Goal: Task Accomplishment & Management: Use online tool/utility

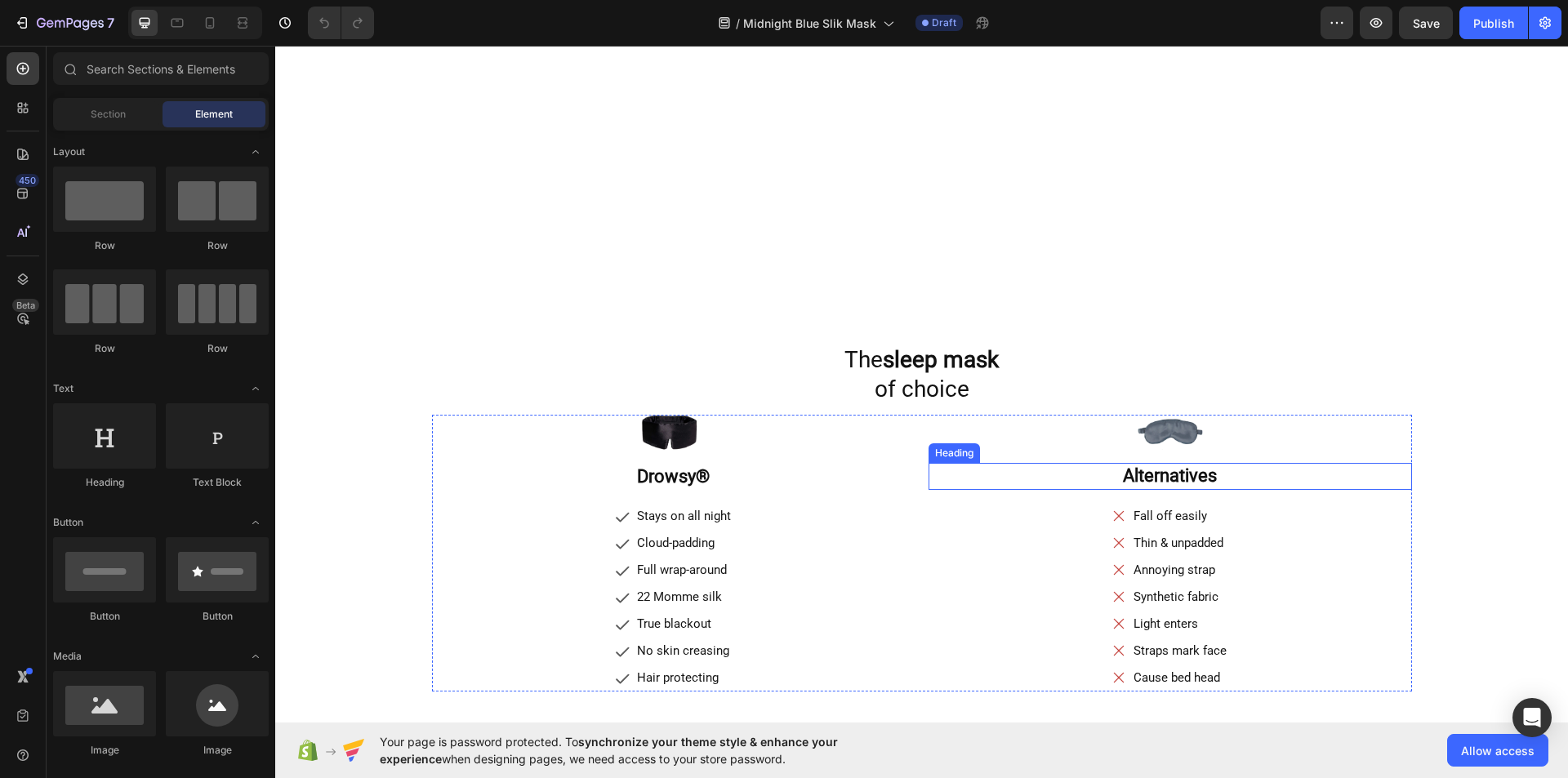
scroll to position [3022, 0]
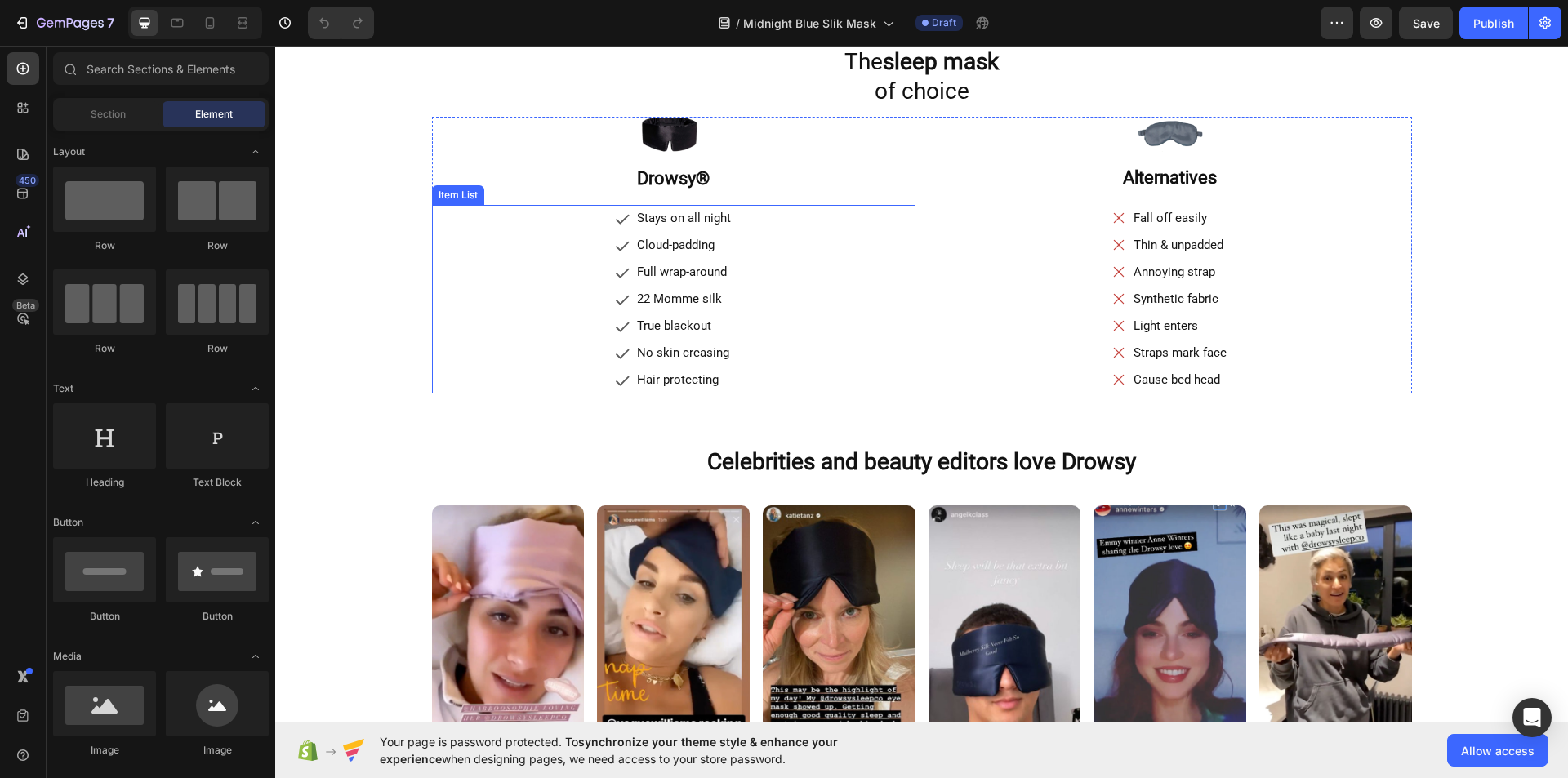
click at [836, 311] on div "Stays on all night Cloud-padding Full wrap-around 22 Momme silk True blackout N…" at bounding box center [673, 300] width 483 height 189
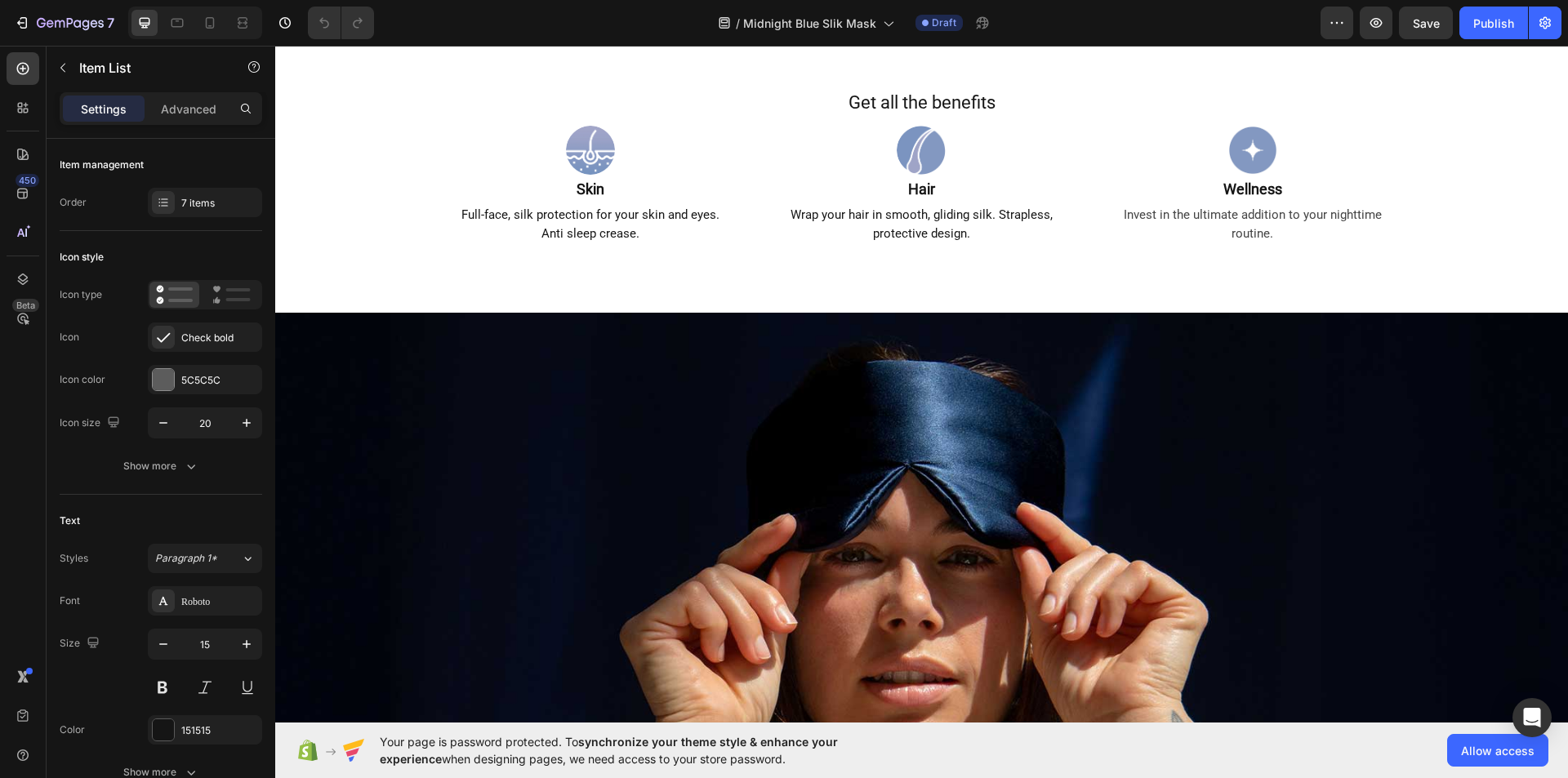
scroll to position [1482, 0]
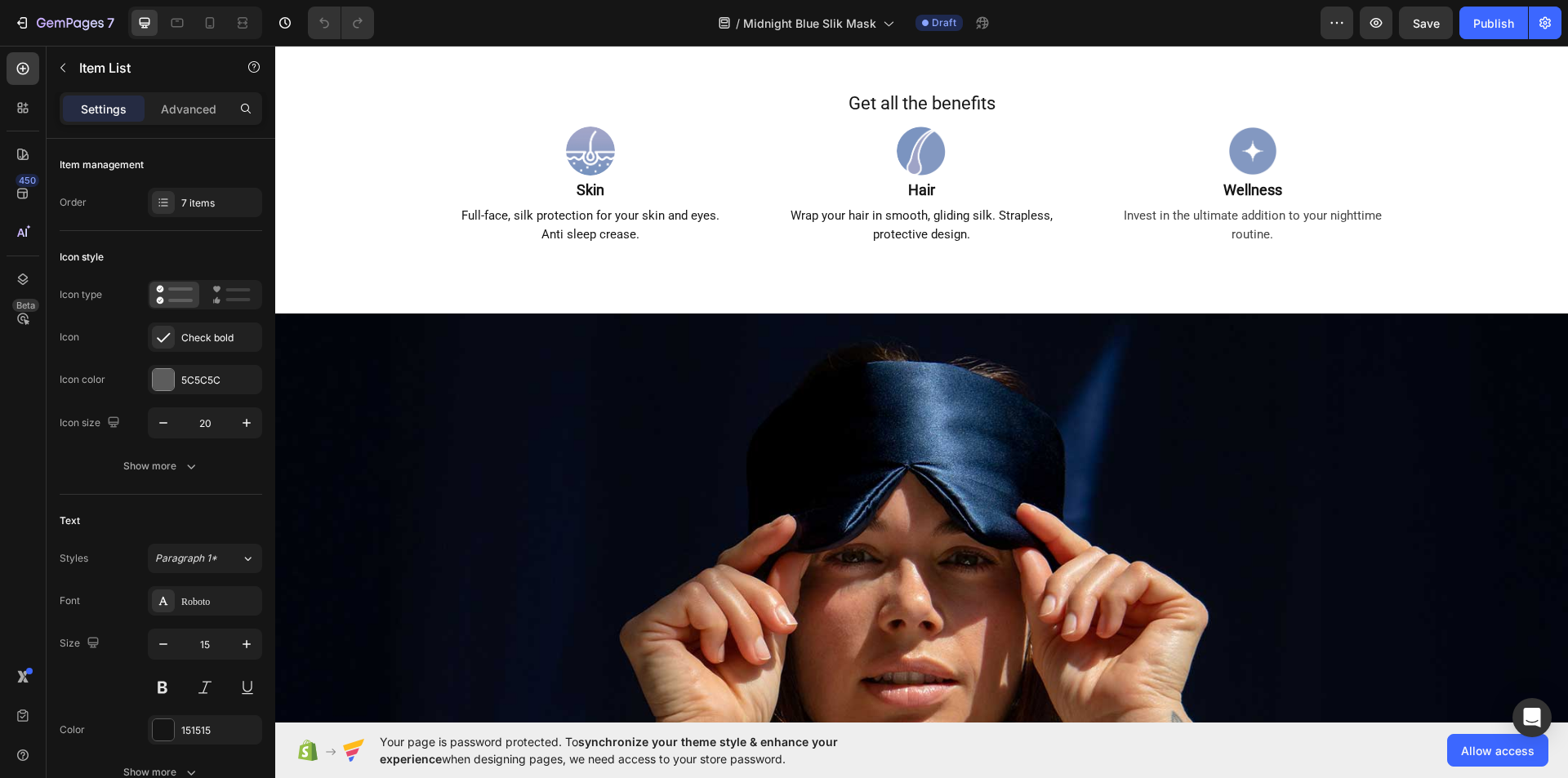
click at [879, 324] on img at bounding box center [921, 601] width 1293 height 575
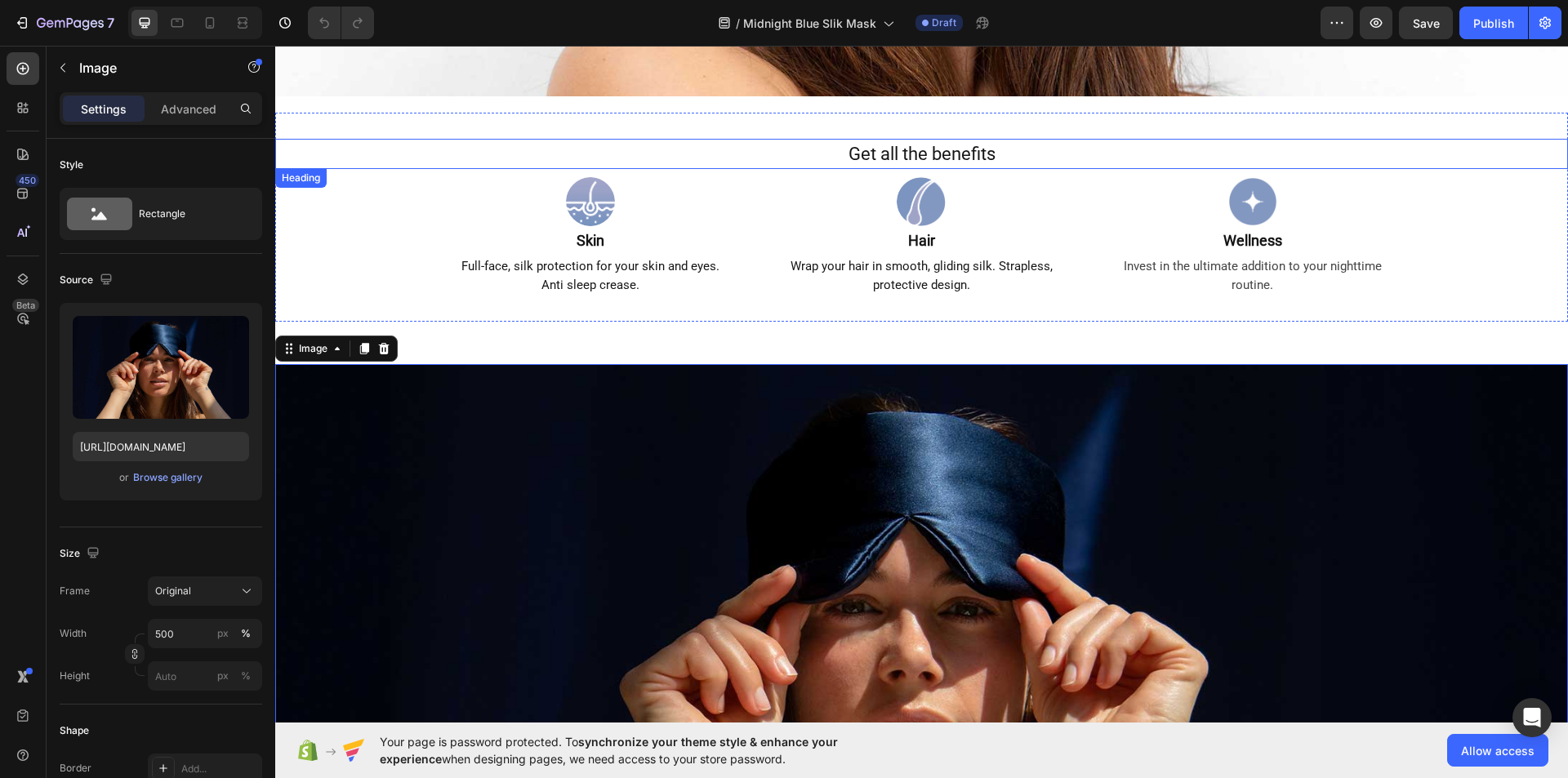
scroll to position [1431, 0]
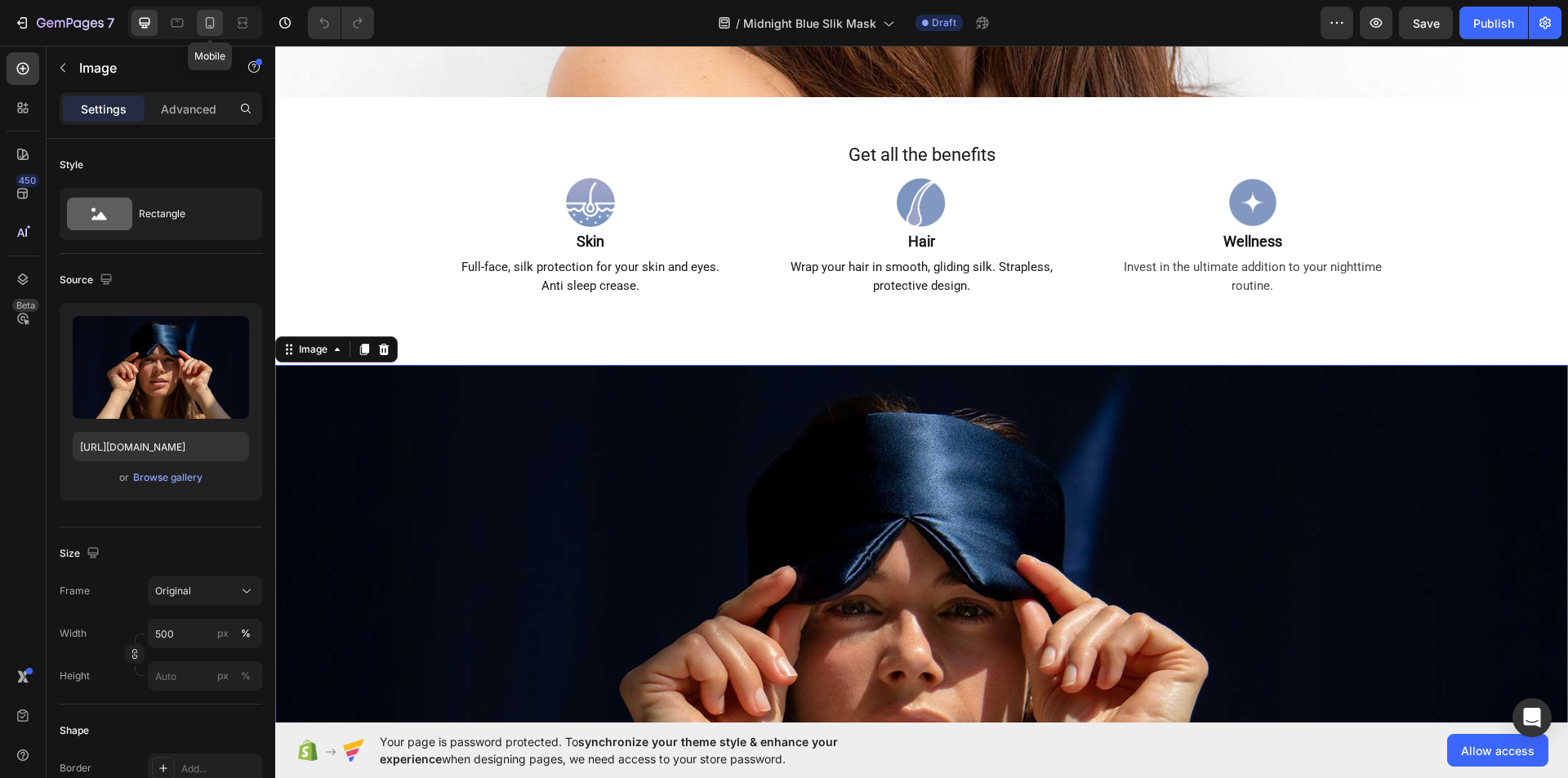
click at [215, 35] on div at bounding box center [209, 22] width 26 height 26
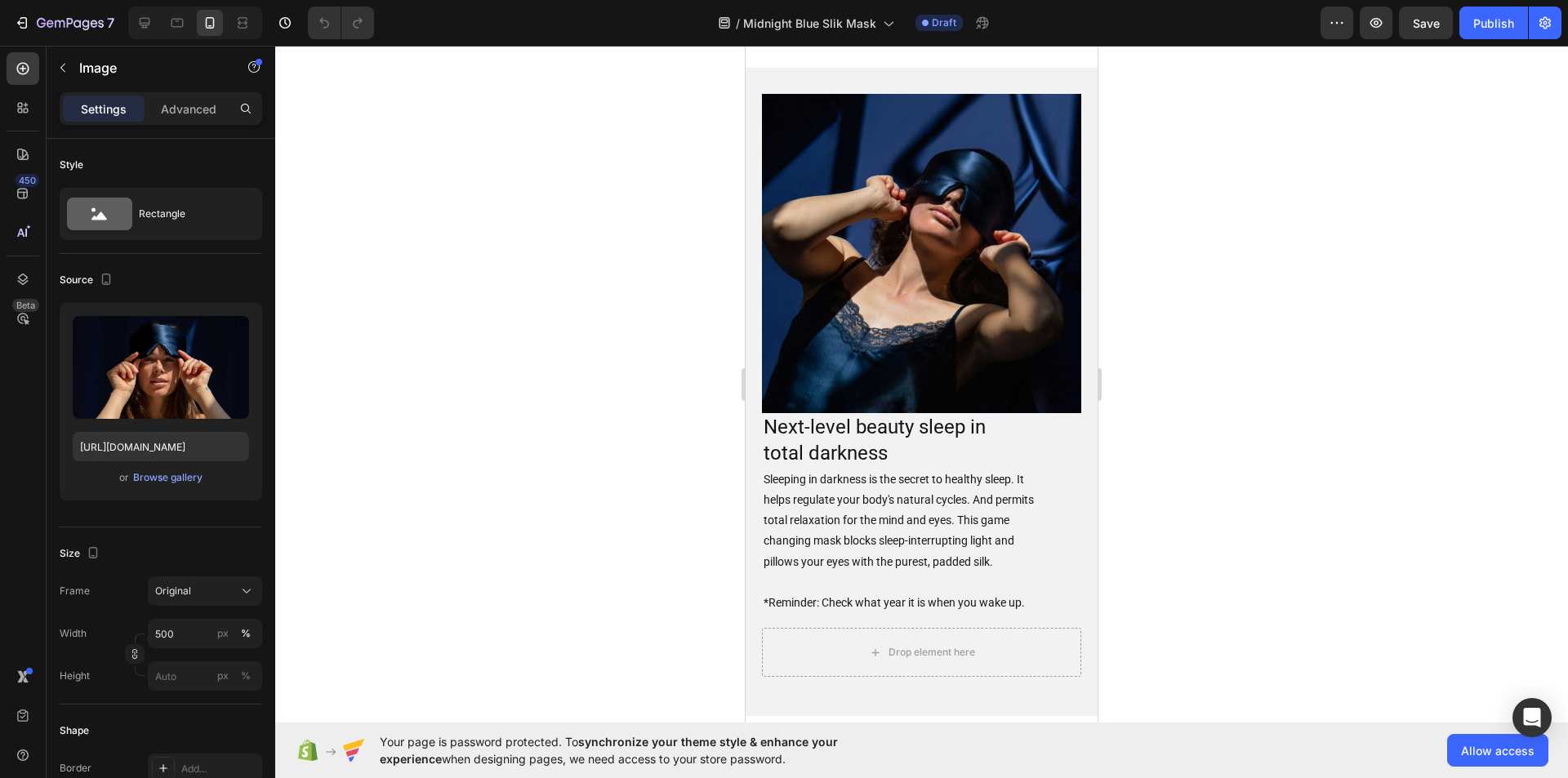
scroll to position [1071, 0]
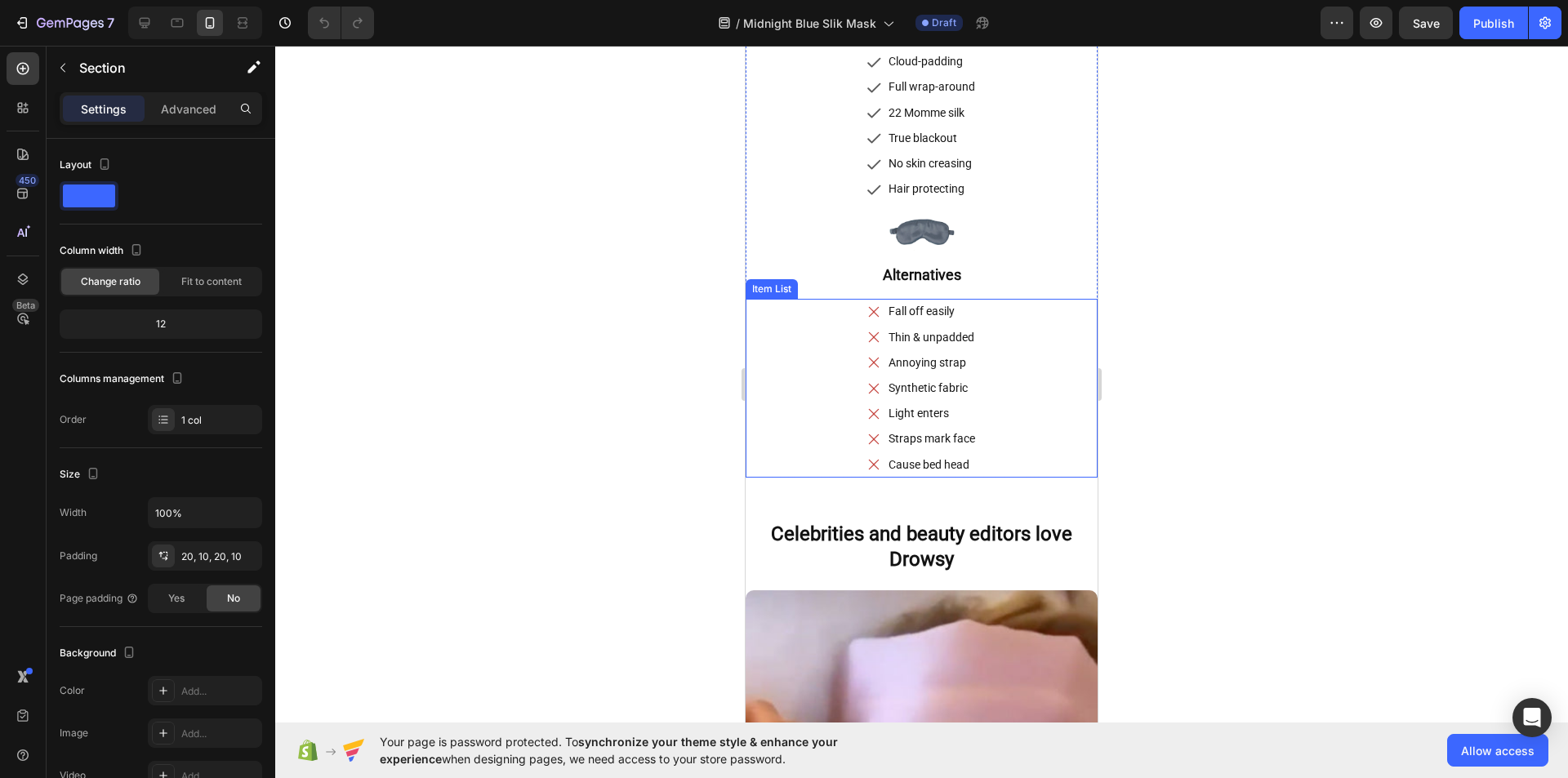
scroll to position [3746, 0]
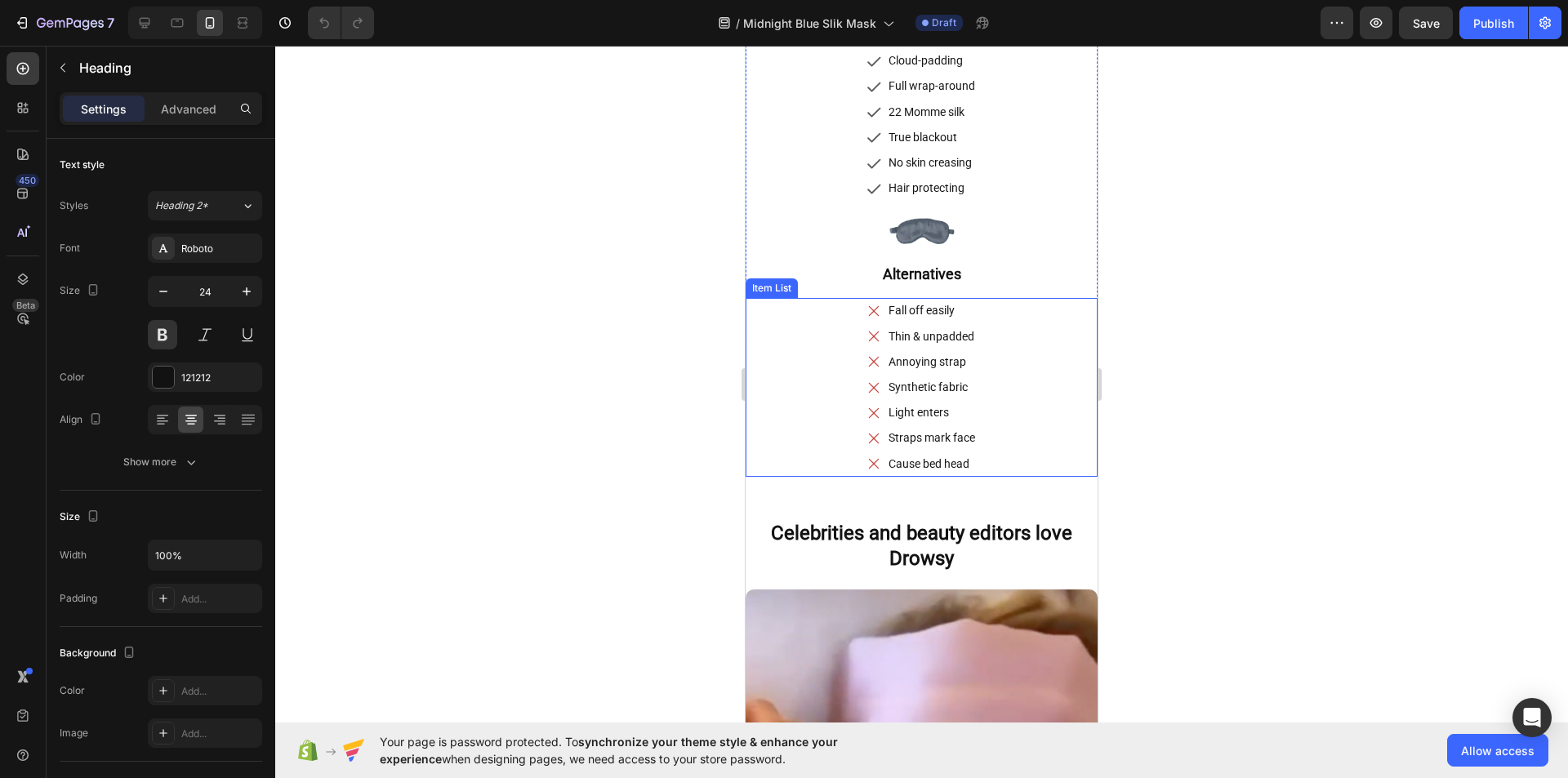
click at [932, 546] on h2 "Celebrities and beauty editors love Drowsy" at bounding box center [922, 547] width 336 height 54
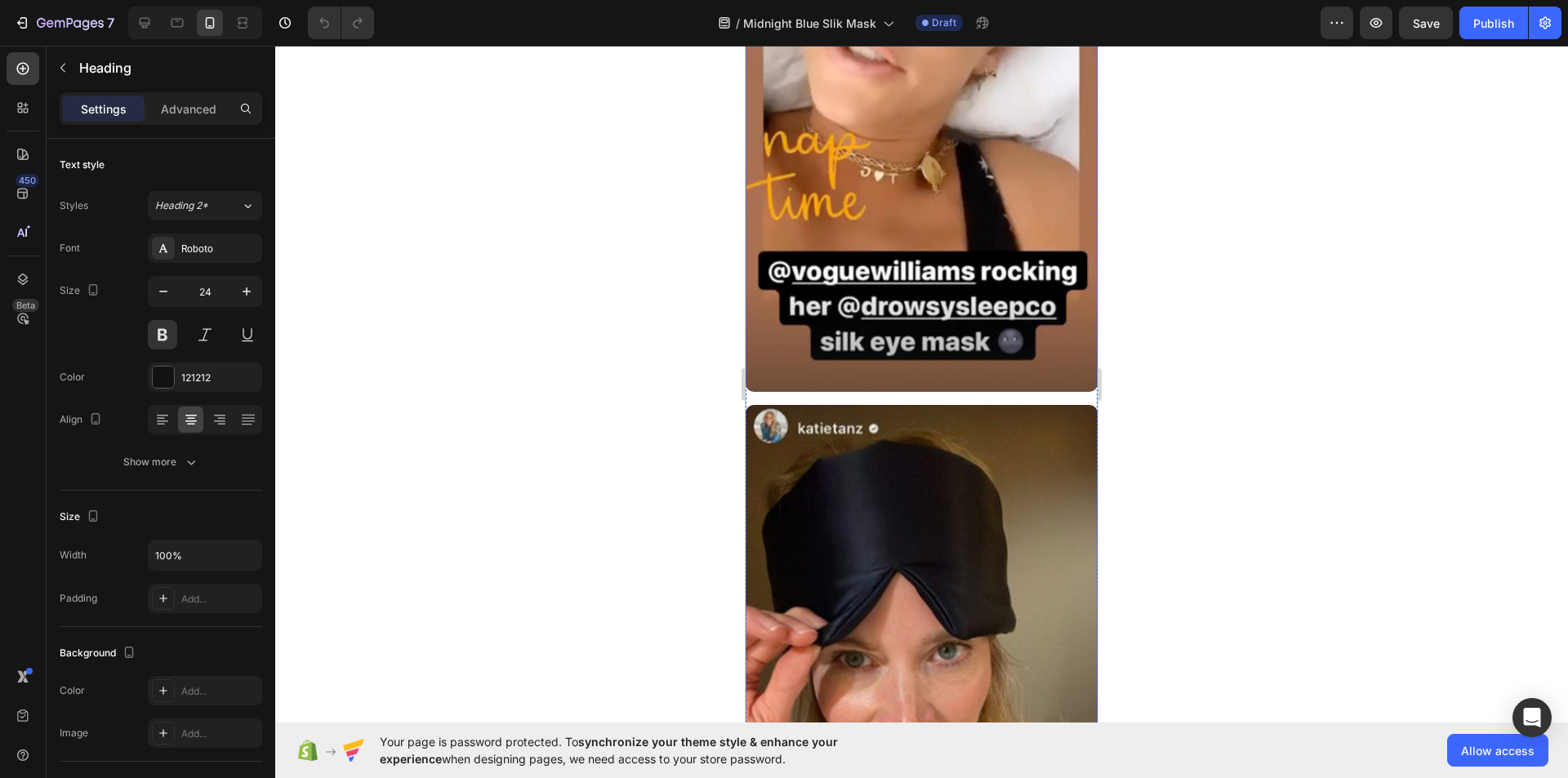
scroll to position [5206, 0]
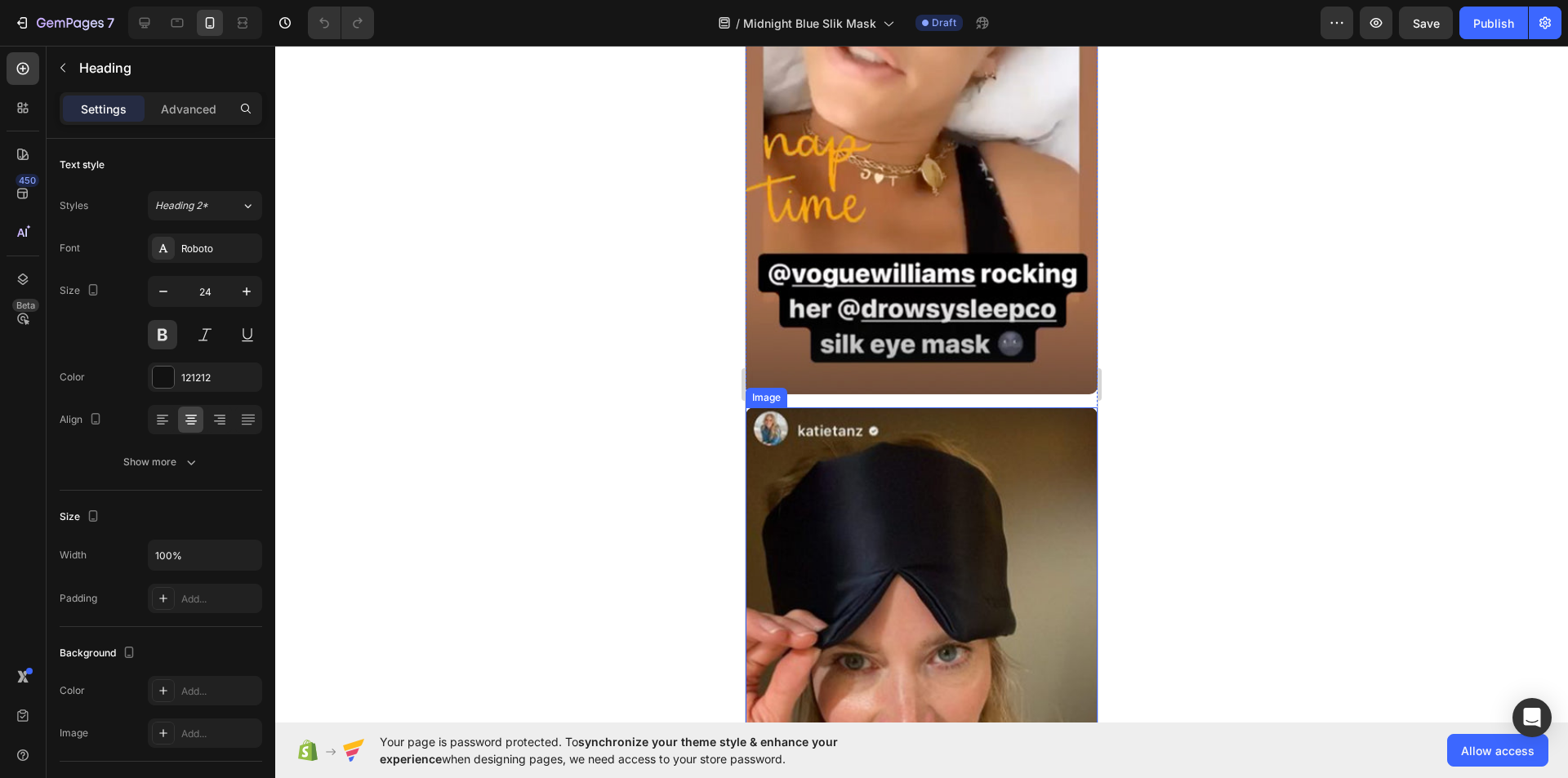
click at [901, 499] on img at bounding box center [921, 720] width 352 height 626
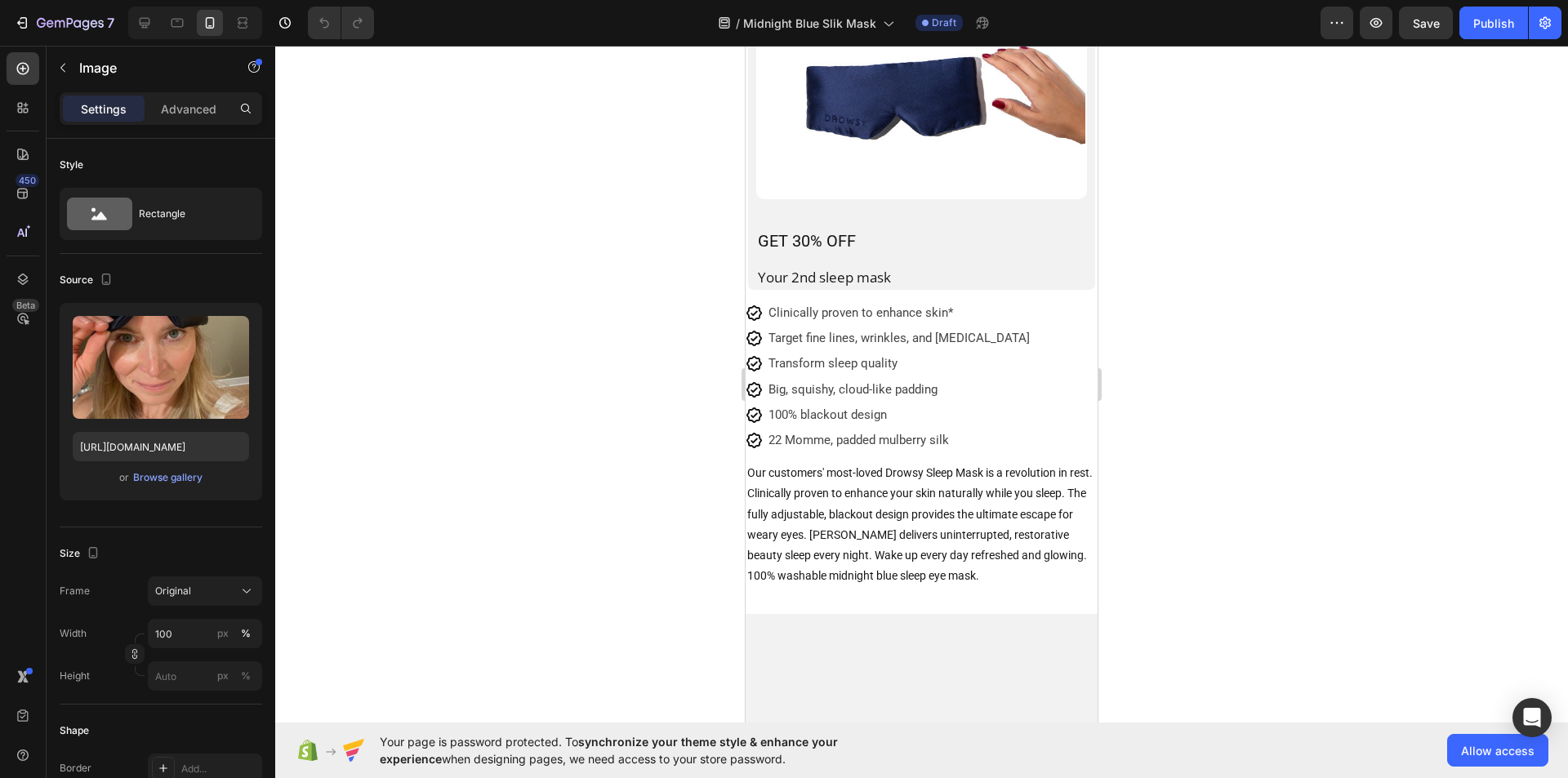
scroll to position [2, 0]
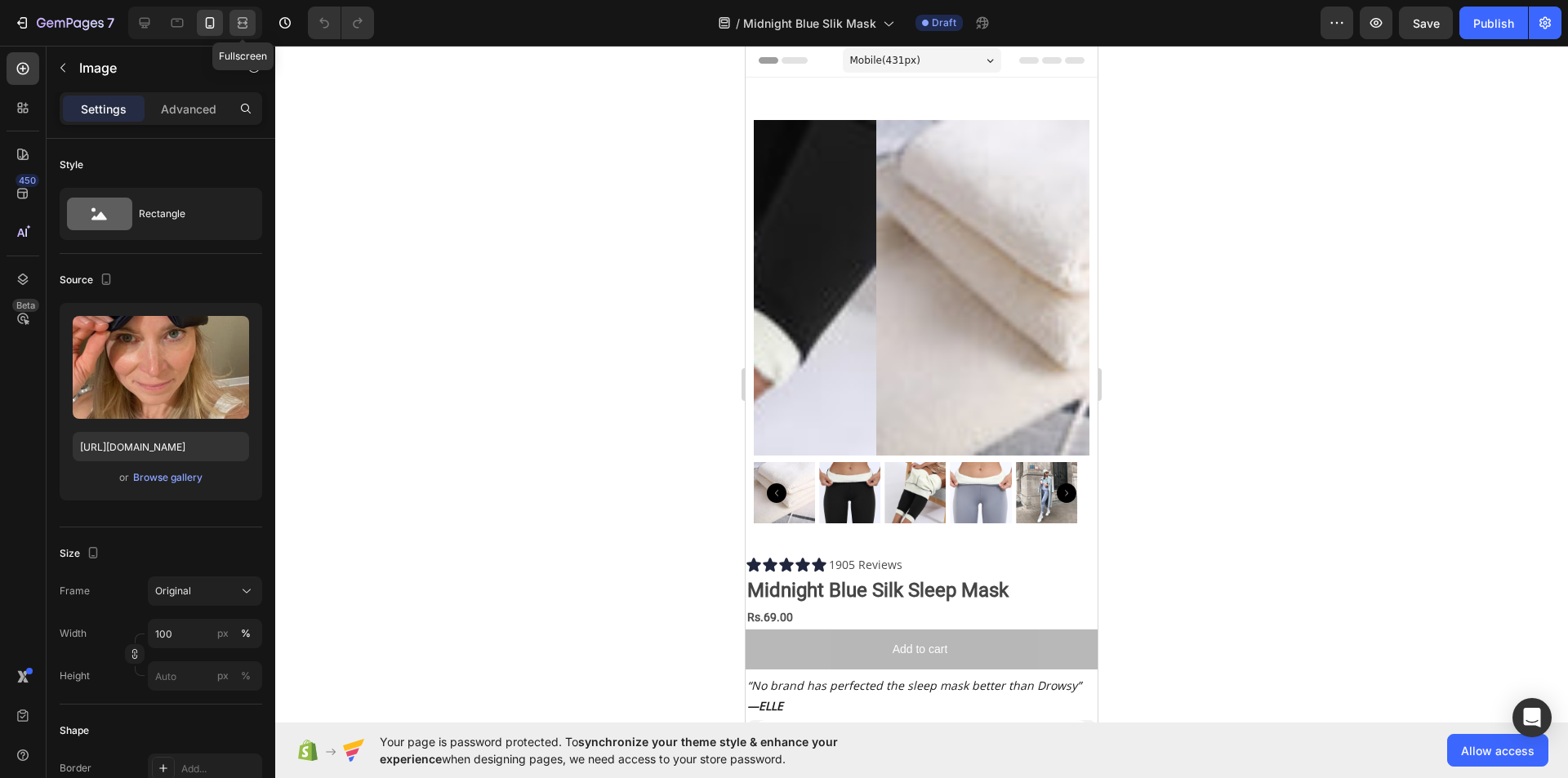
click at [248, 24] on icon at bounding box center [242, 22] width 16 height 16
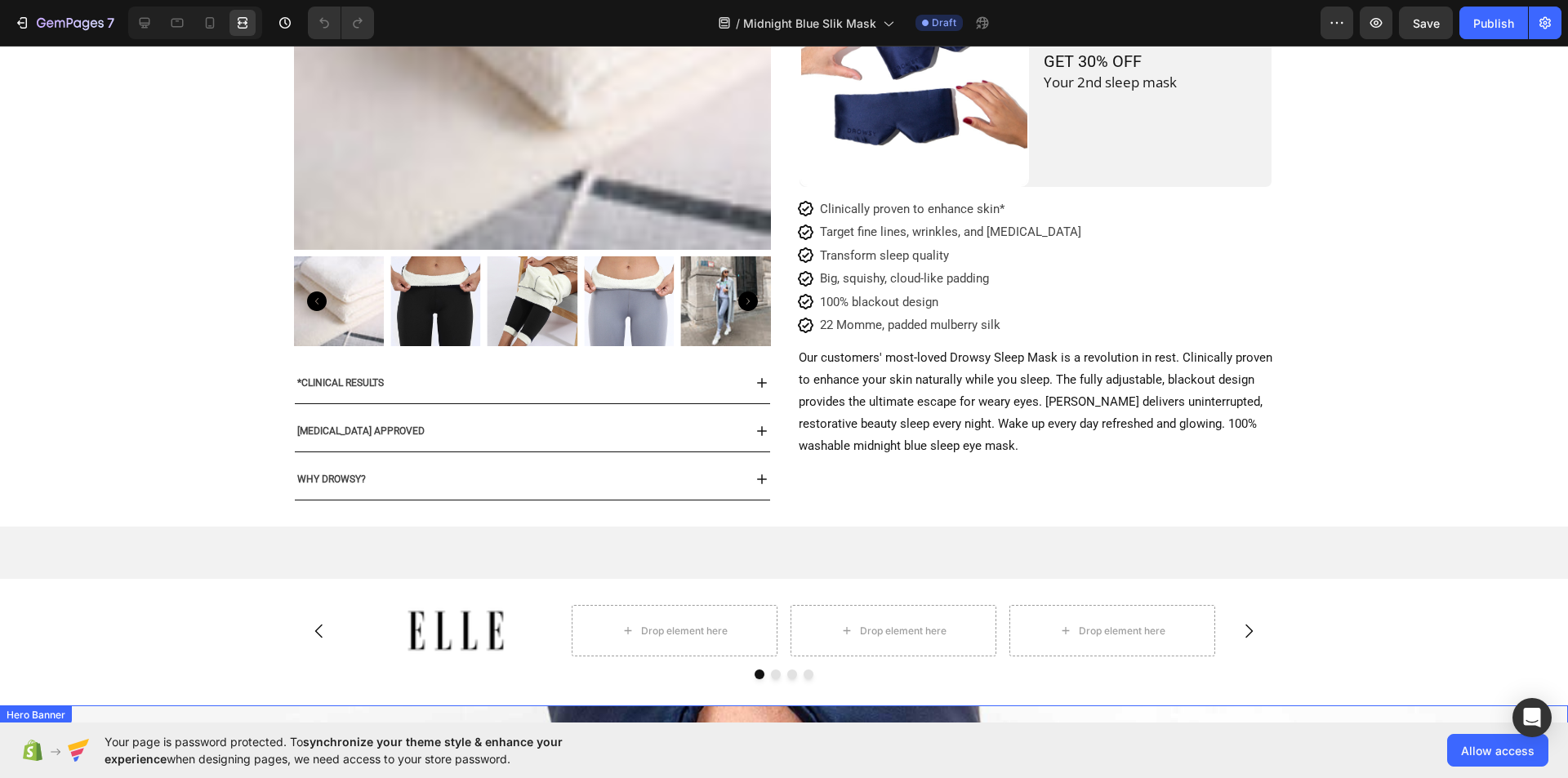
scroll to position [331, 0]
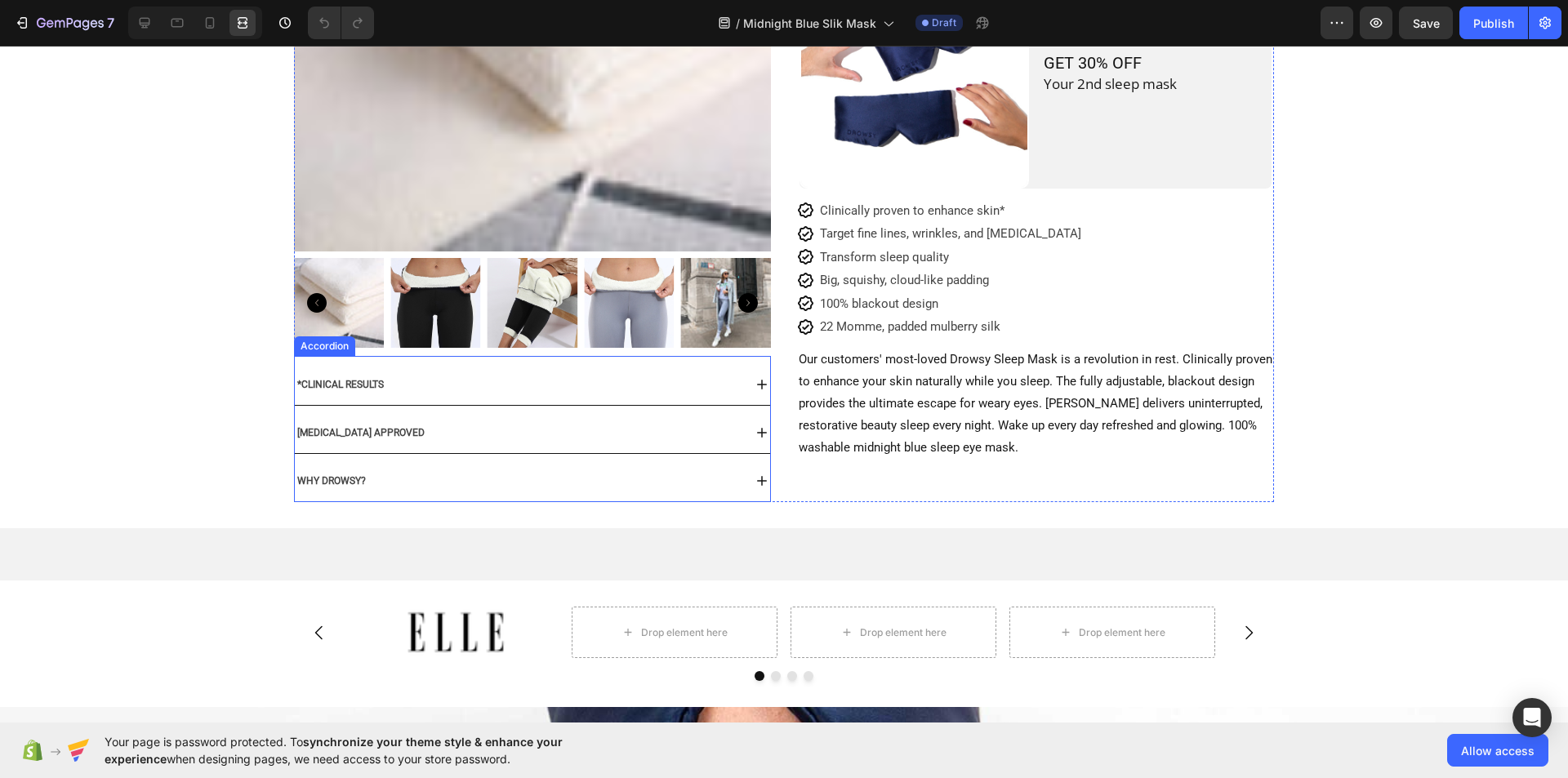
click at [757, 382] on icon at bounding box center [762, 384] width 16 height 16
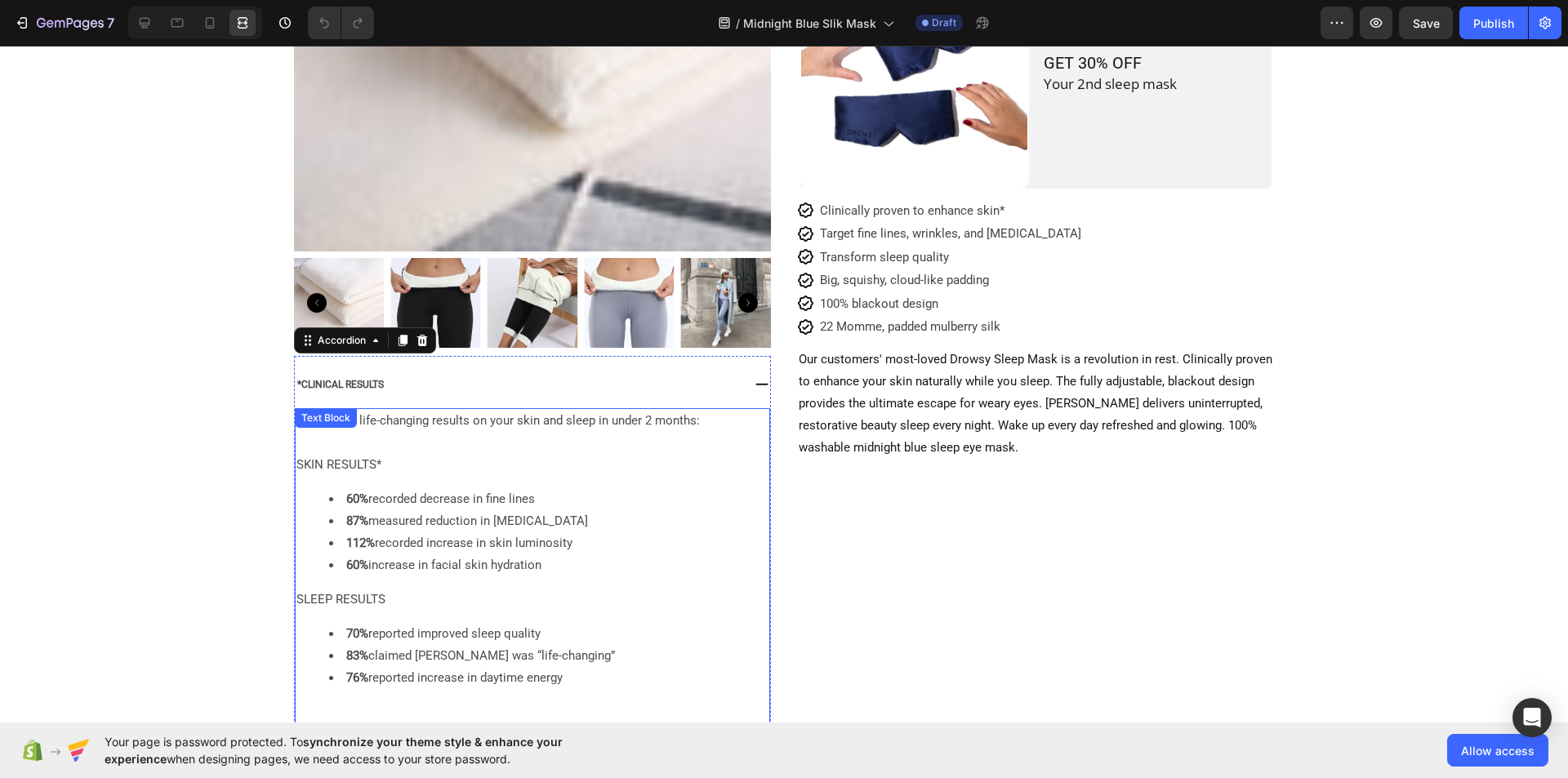
scroll to position [703, 0]
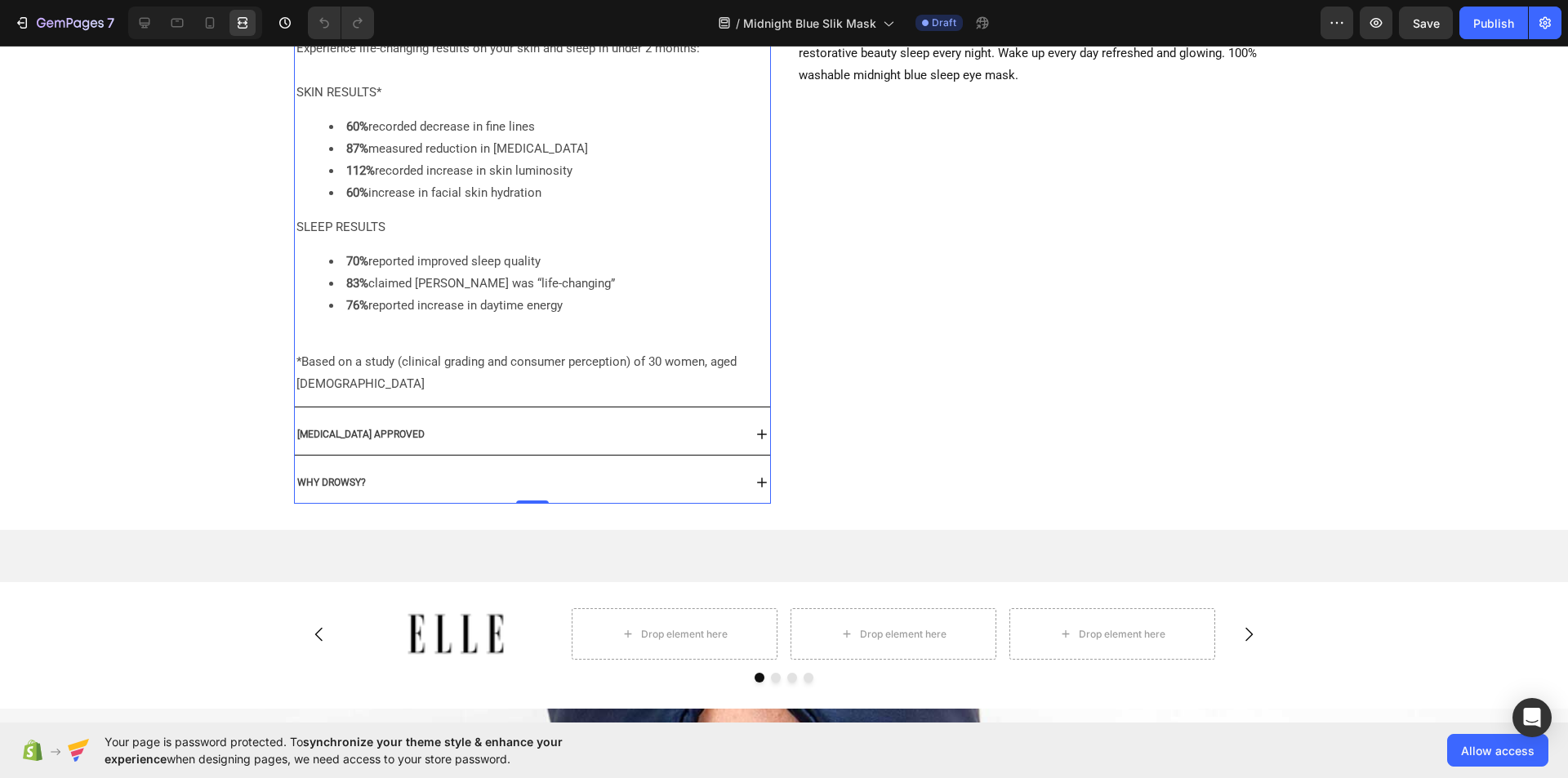
click at [755, 439] on icon at bounding box center [762, 434] width 16 height 16
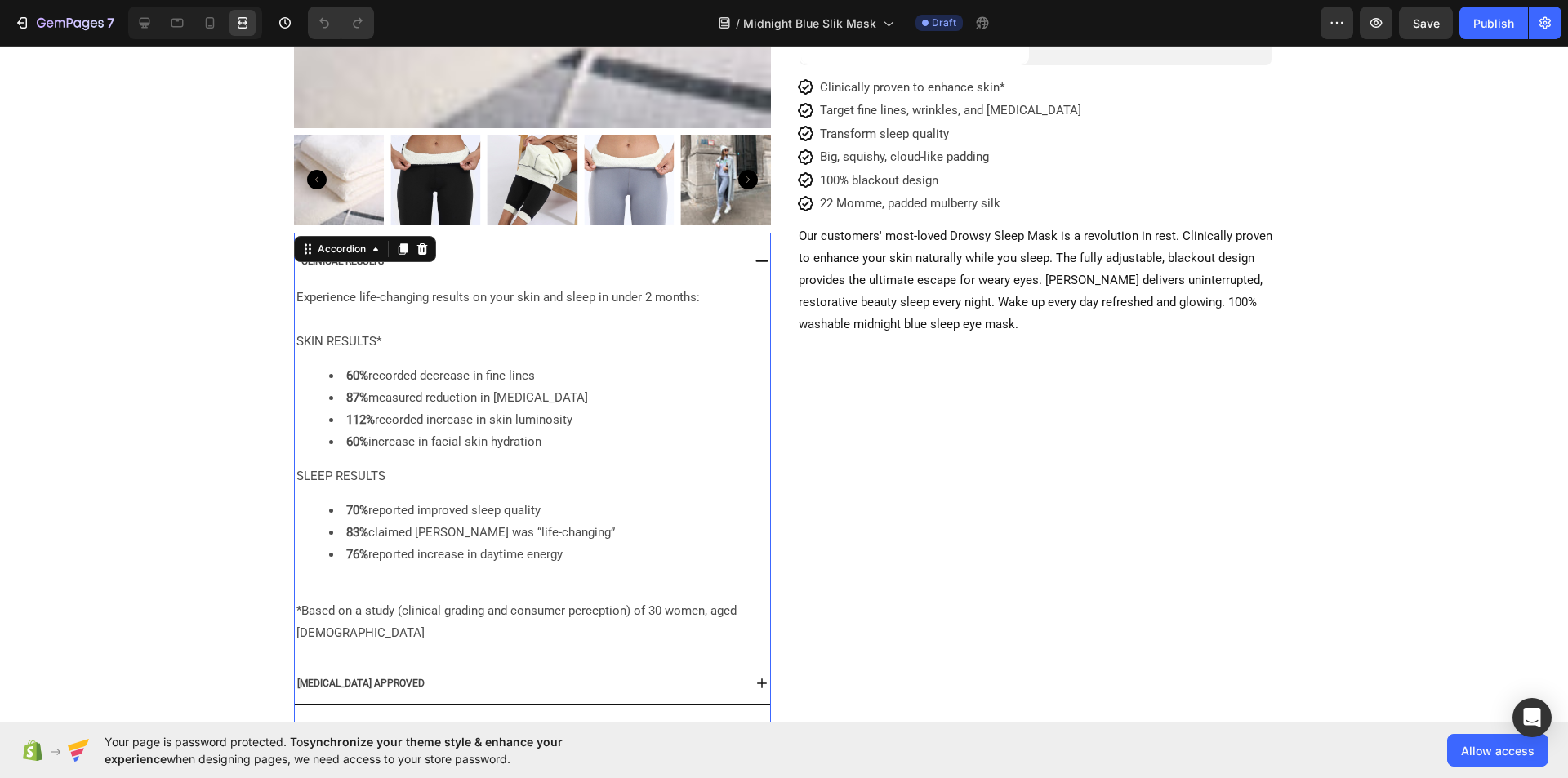
scroll to position [452, 0]
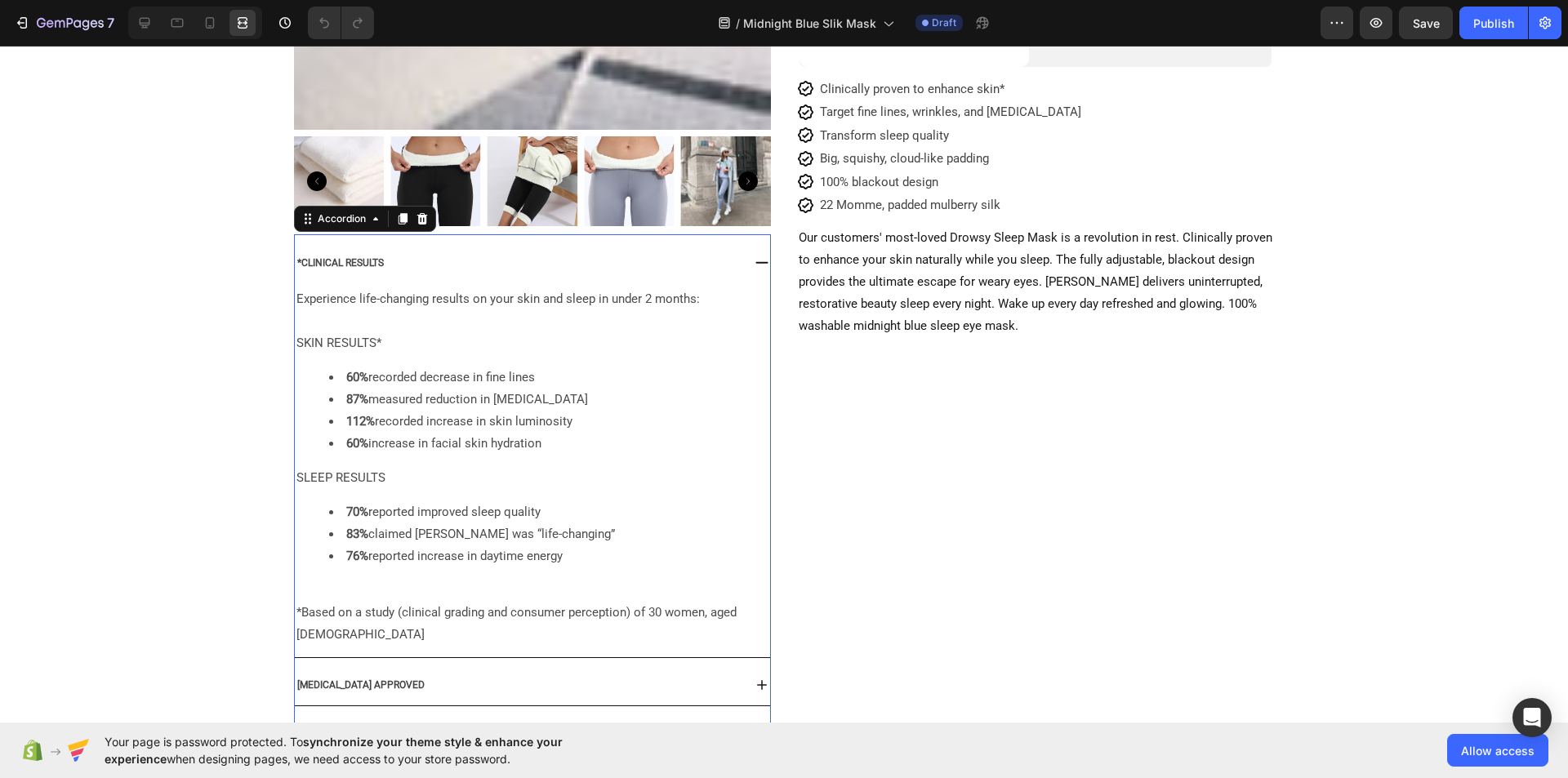
click at [756, 259] on icon at bounding box center [762, 262] width 16 height 16
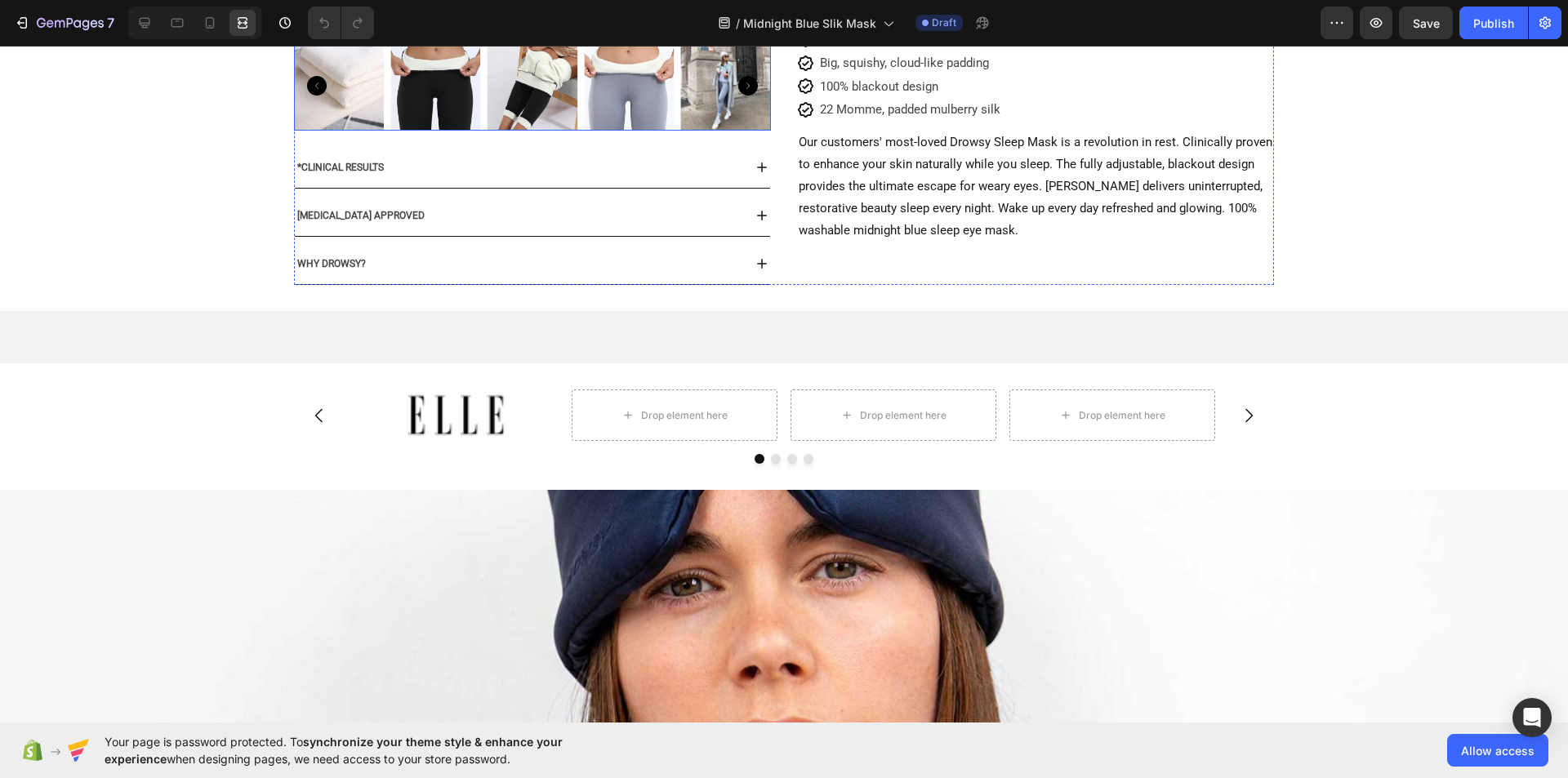
scroll to position [550, 0]
